Goal: Task Accomplishment & Management: Complete application form

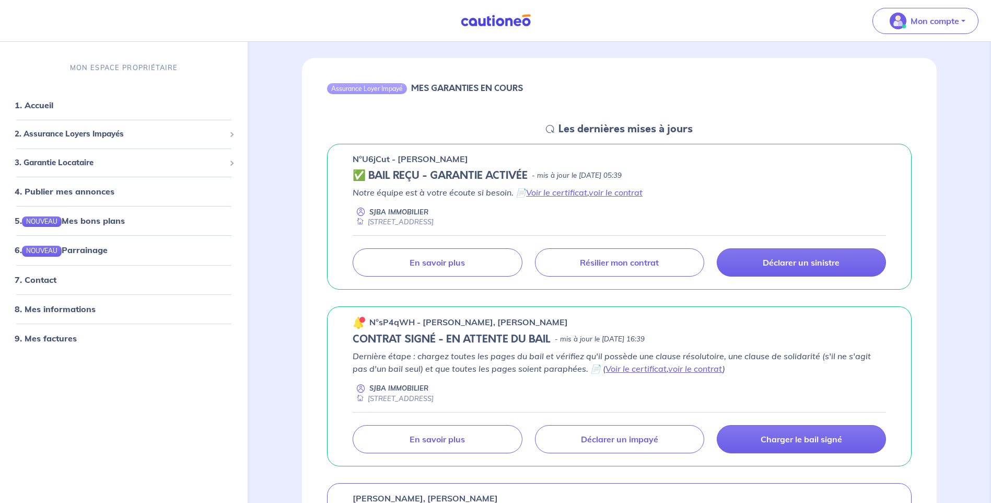
scroll to position [105, 0]
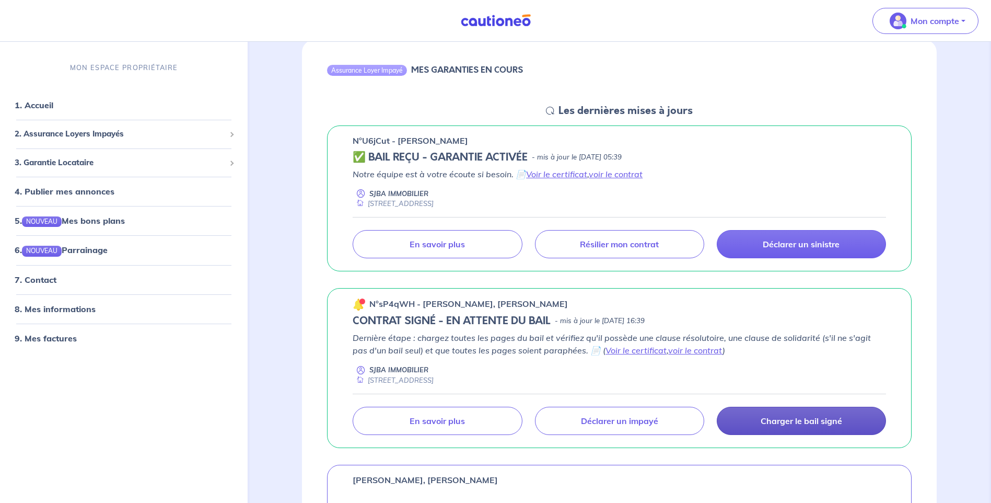
click at [799, 420] on p "Charger le bail signé" at bounding box center [802, 420] width 82 height 10
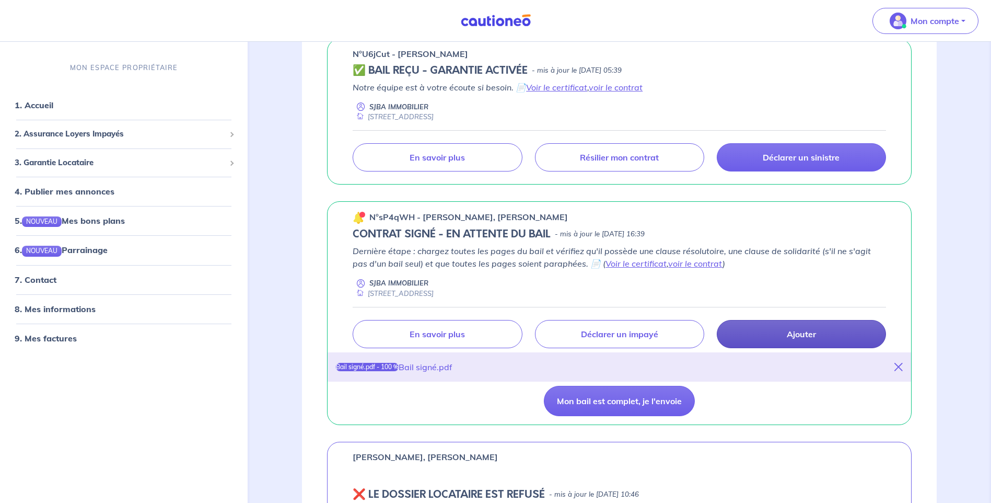
scroll to position [209, 0]
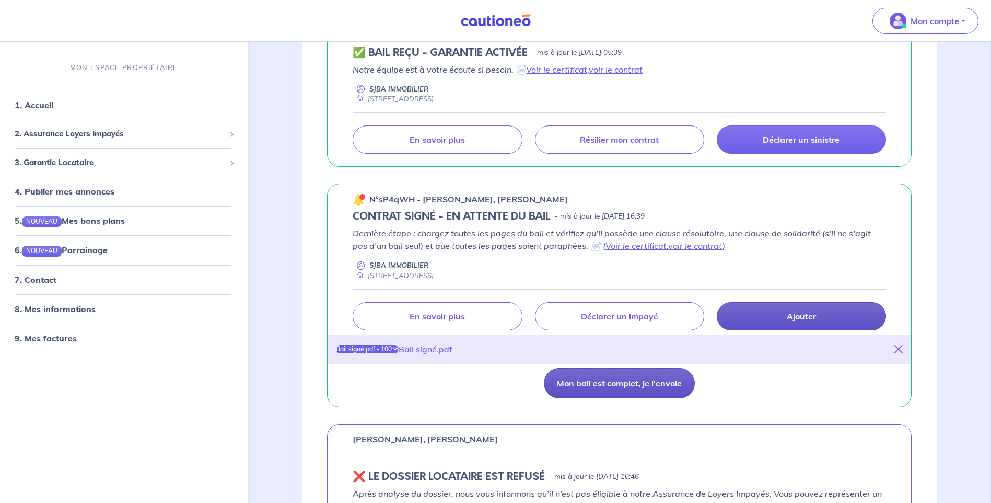
click at [652, 384] on button "Mon bail est complet, je l'envoie" at bounding box center [619, 383] width 151 height 30
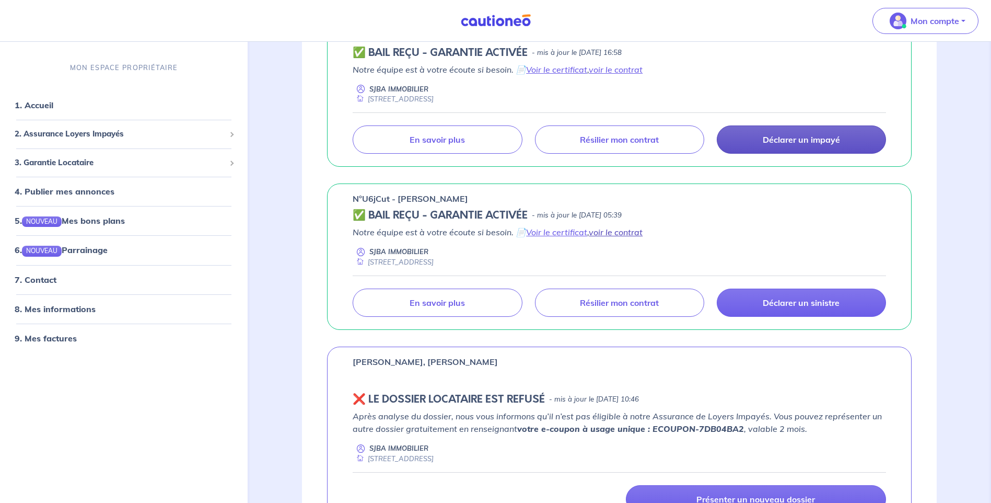
click at [630, 234] on link "voir le contrat" at bounding box center [616, 232] width 54 height 10
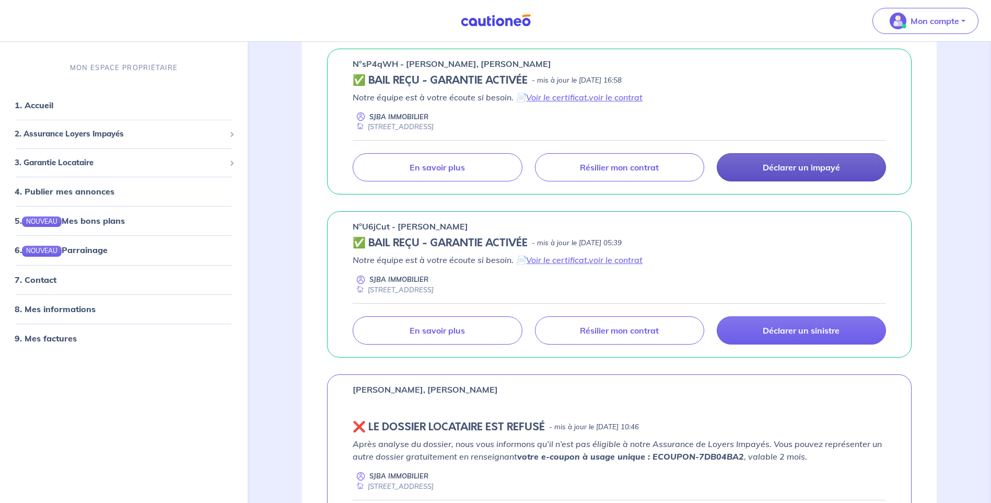
scroll to position [157, 0]
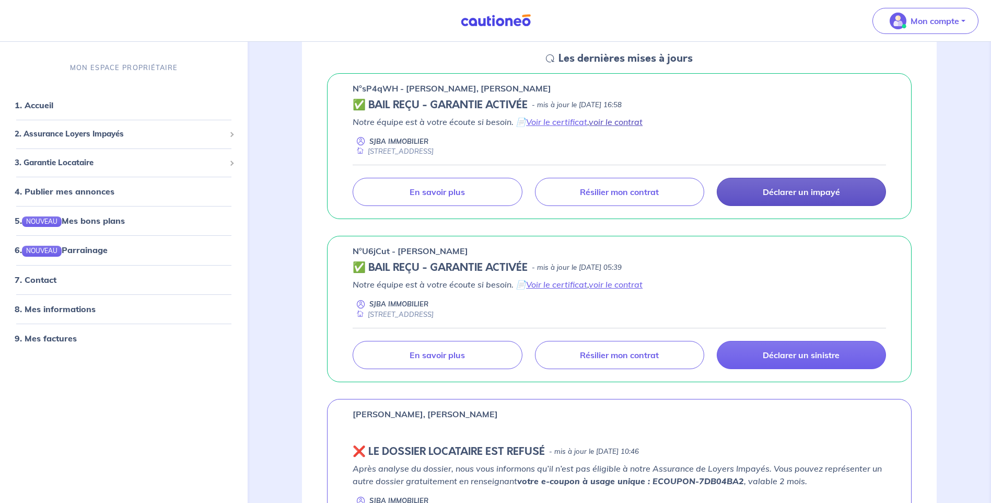
click at [632, 121] on link "voir le contrat" at bounding box center [616, 122] width 54 height 10
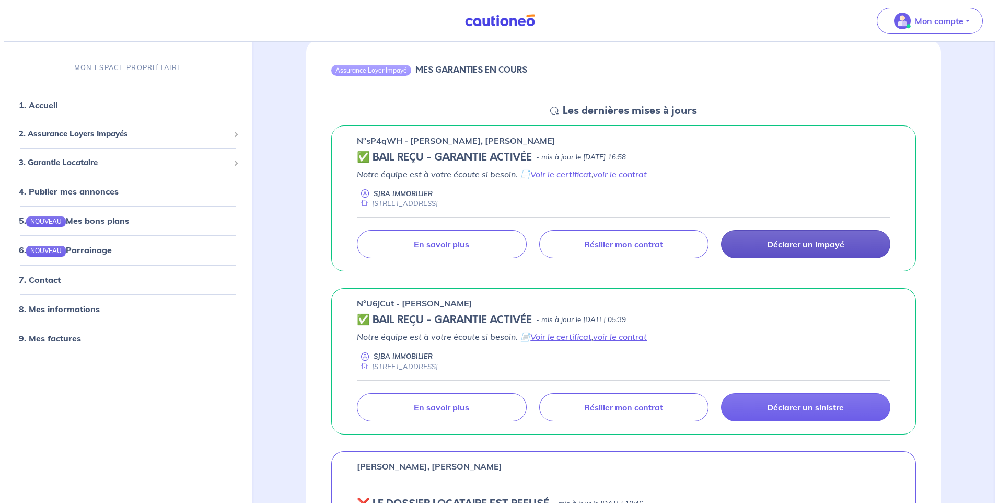
scroll to position [0, 0]
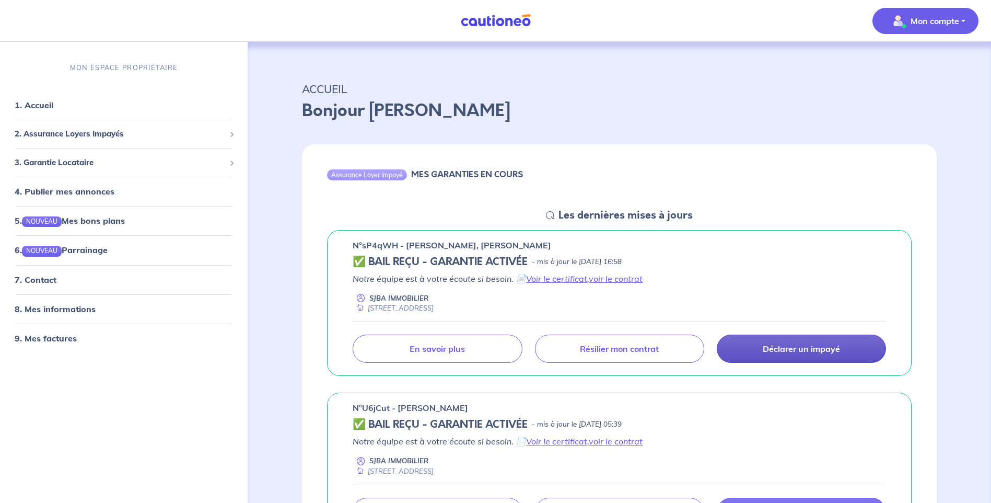
click at [939, 25] on p "Mon compte" at bounding box center [935, 21] width 49 height 13
click at [929, 90] on link "Me déconnecter" at bounding box center [915, 90] width 84 height 17
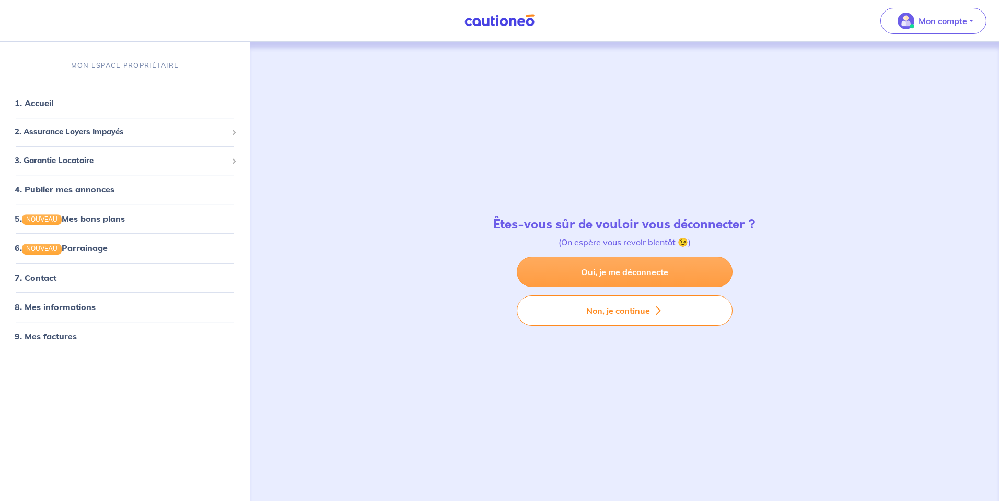
click at [651, 275] on link "Oui, je me déconnecte" at bounding box center [625, 272] width 216 height 30
